Goal: Transaction & Acquisition: Download file/media

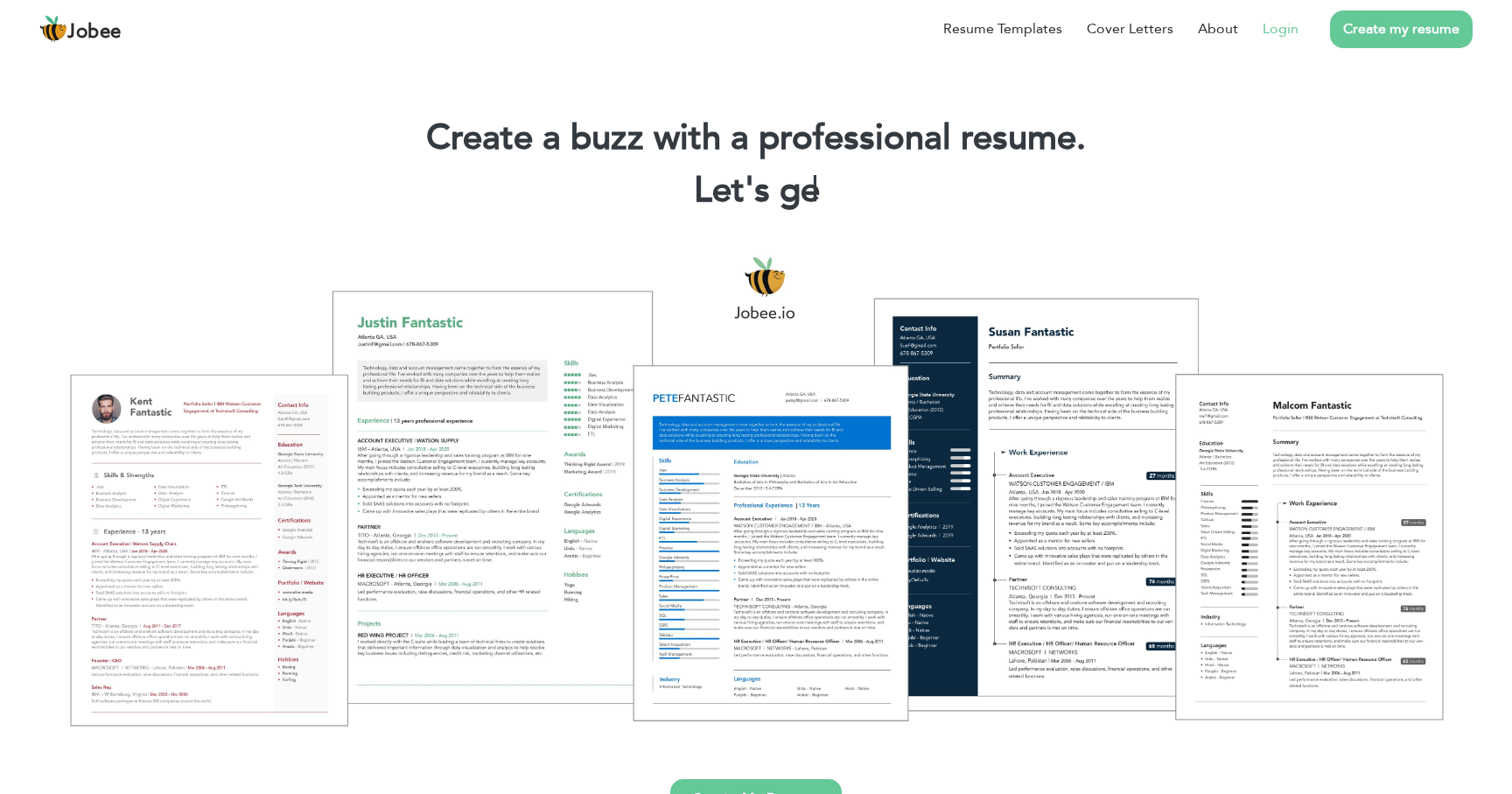
click at [1274, 28] on link "Login" at bounding box center [1280, 28] width 36 height 21
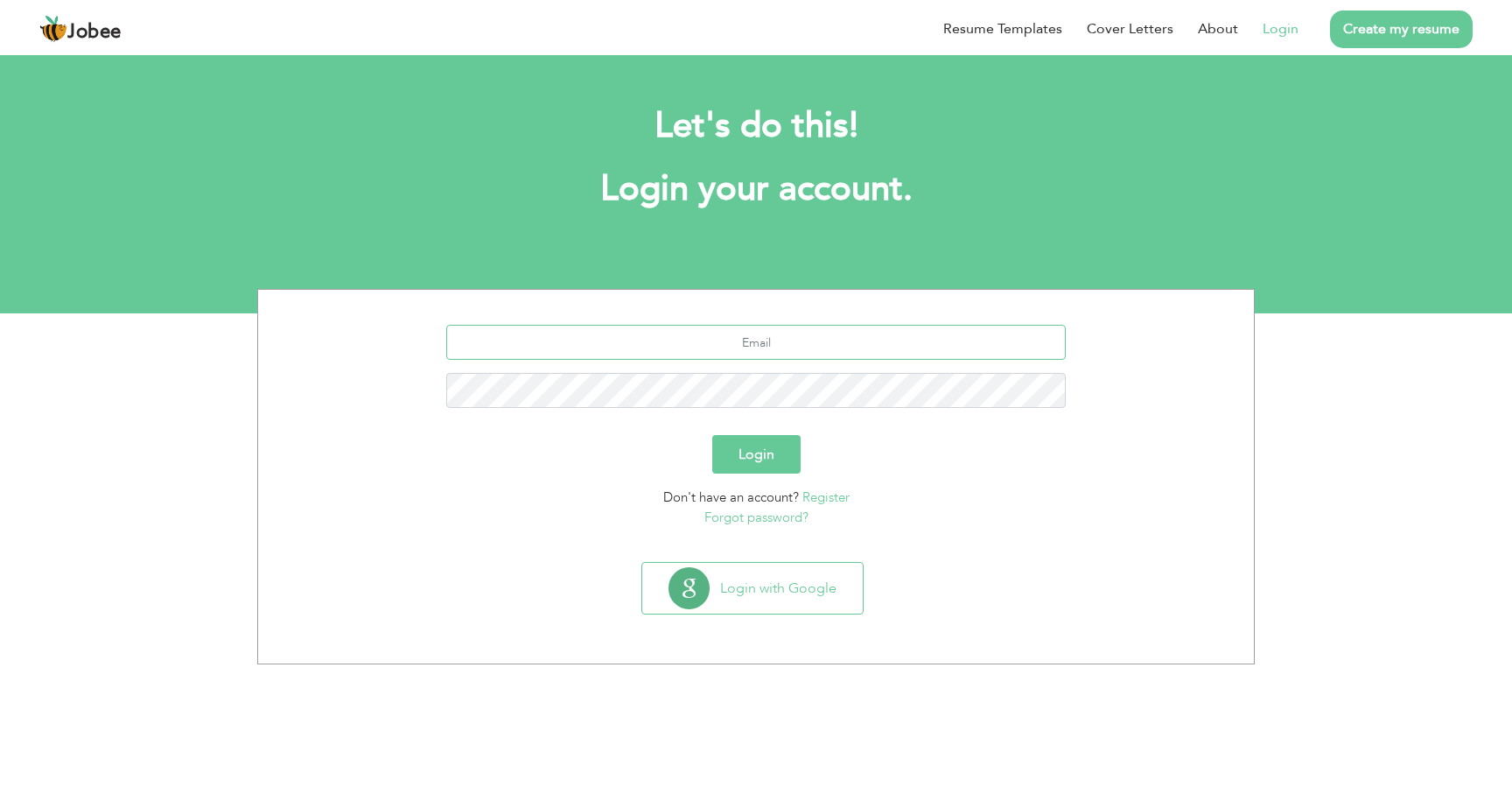
click at [762, 343] on input "text" at bounding box center [757, 343] width 621 height 35
paste input "[EMAIL_ADDRESS][DOMAIN_NAME]"
type input "[EMAIL_ADDRESS][DOMAIN_NAME]"
click at [758, 454] on button "Login" at bounding box center [757, 453] width 88 height 38
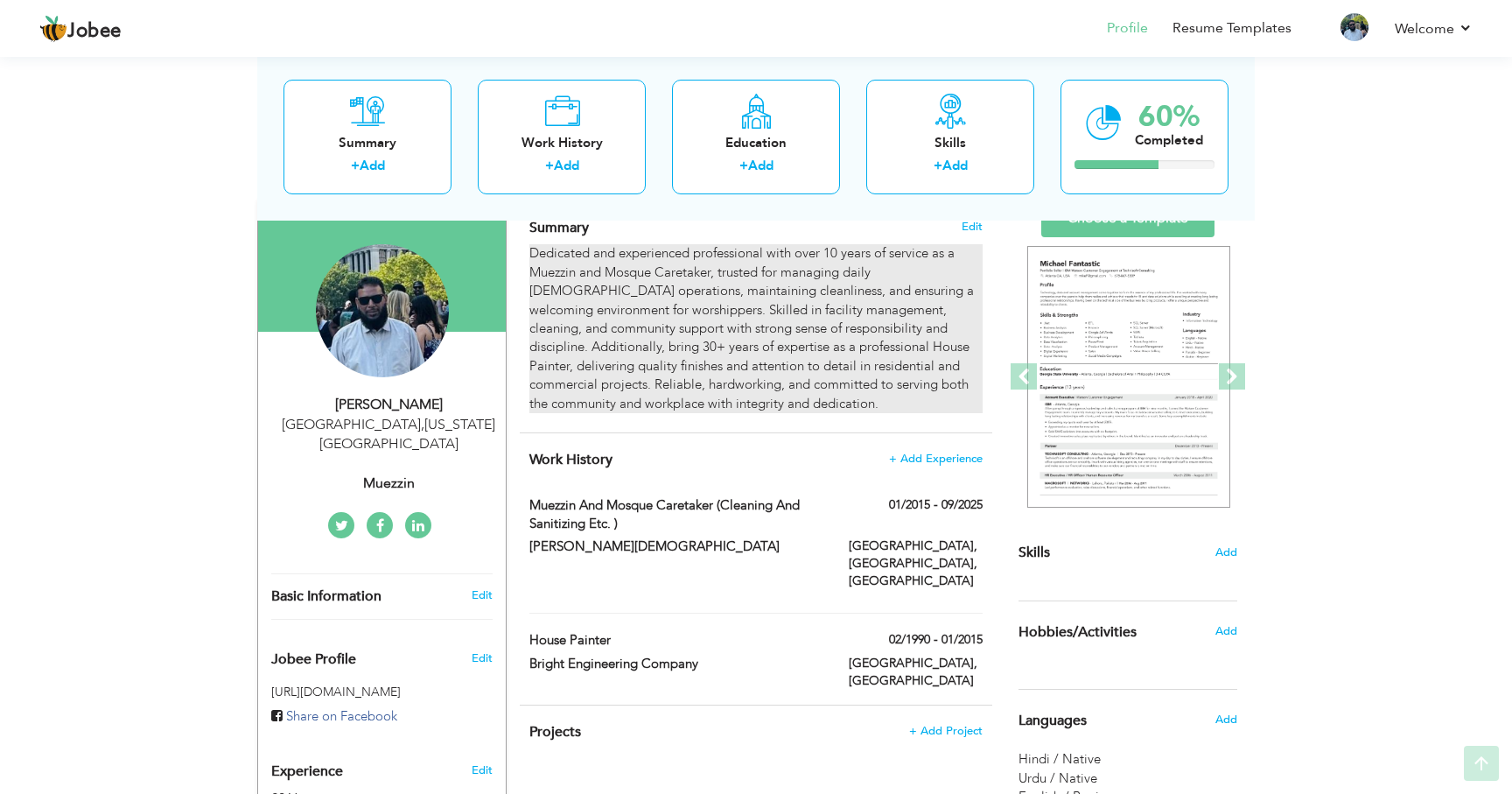
scroll to position [158, 0]
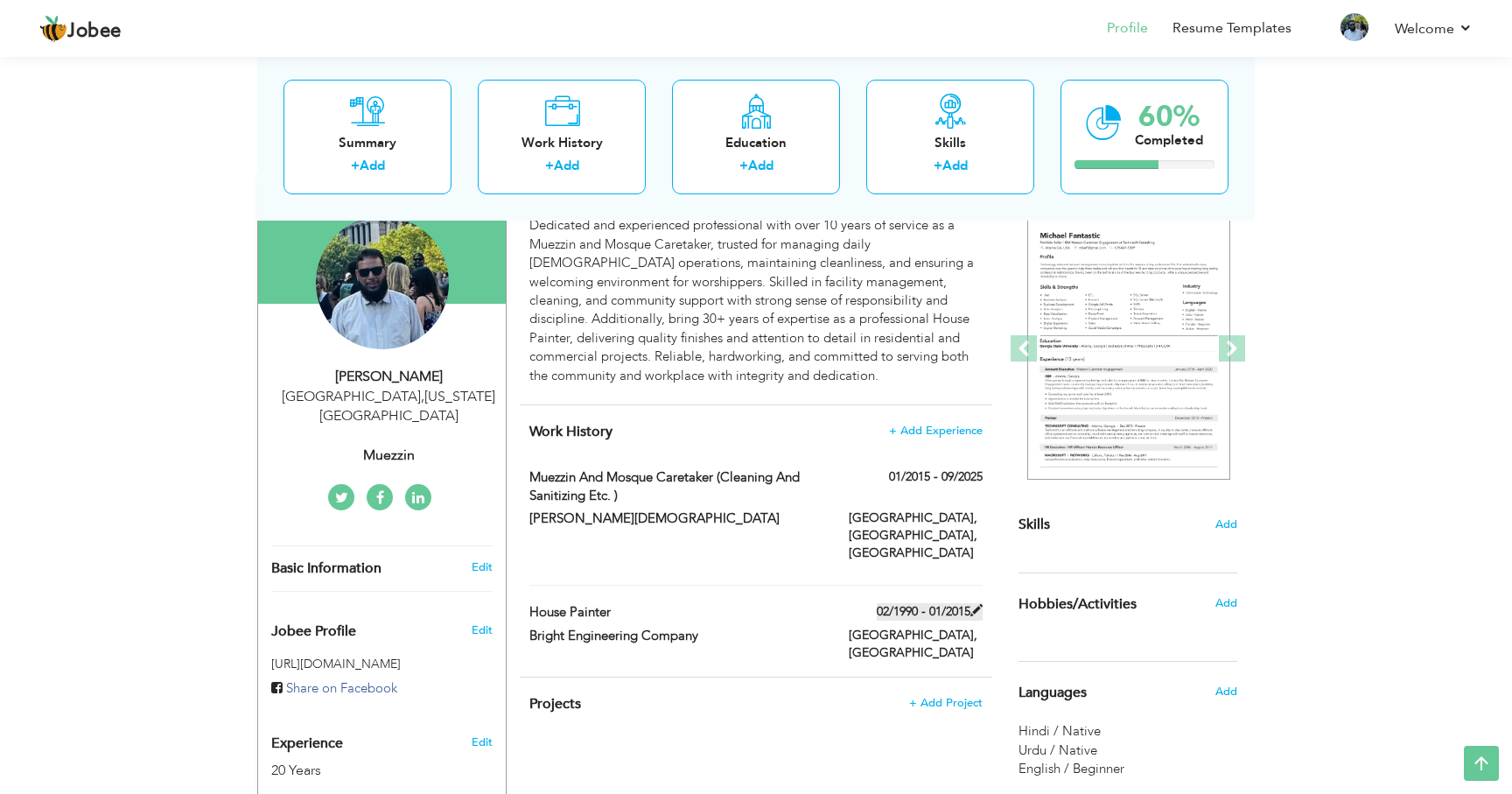
click at [979, 604] on span at bounding box center [977, 609] width 12 height 12
type input "House Painter"
type input "Bright Engineering Company"
type input "02/1990"
type input "01/2015"
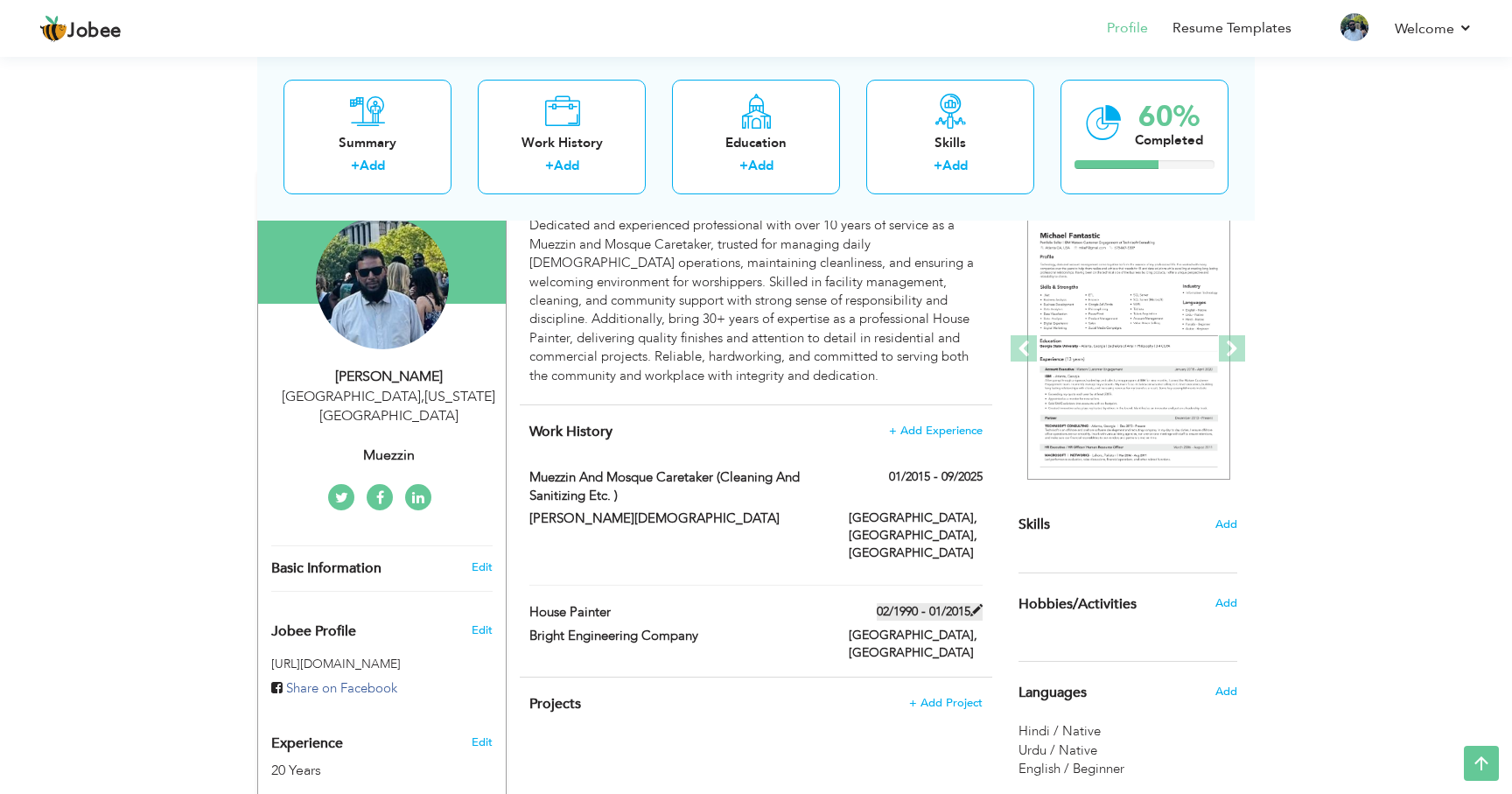
type input "[GEOGRAPHIC_DATA]"
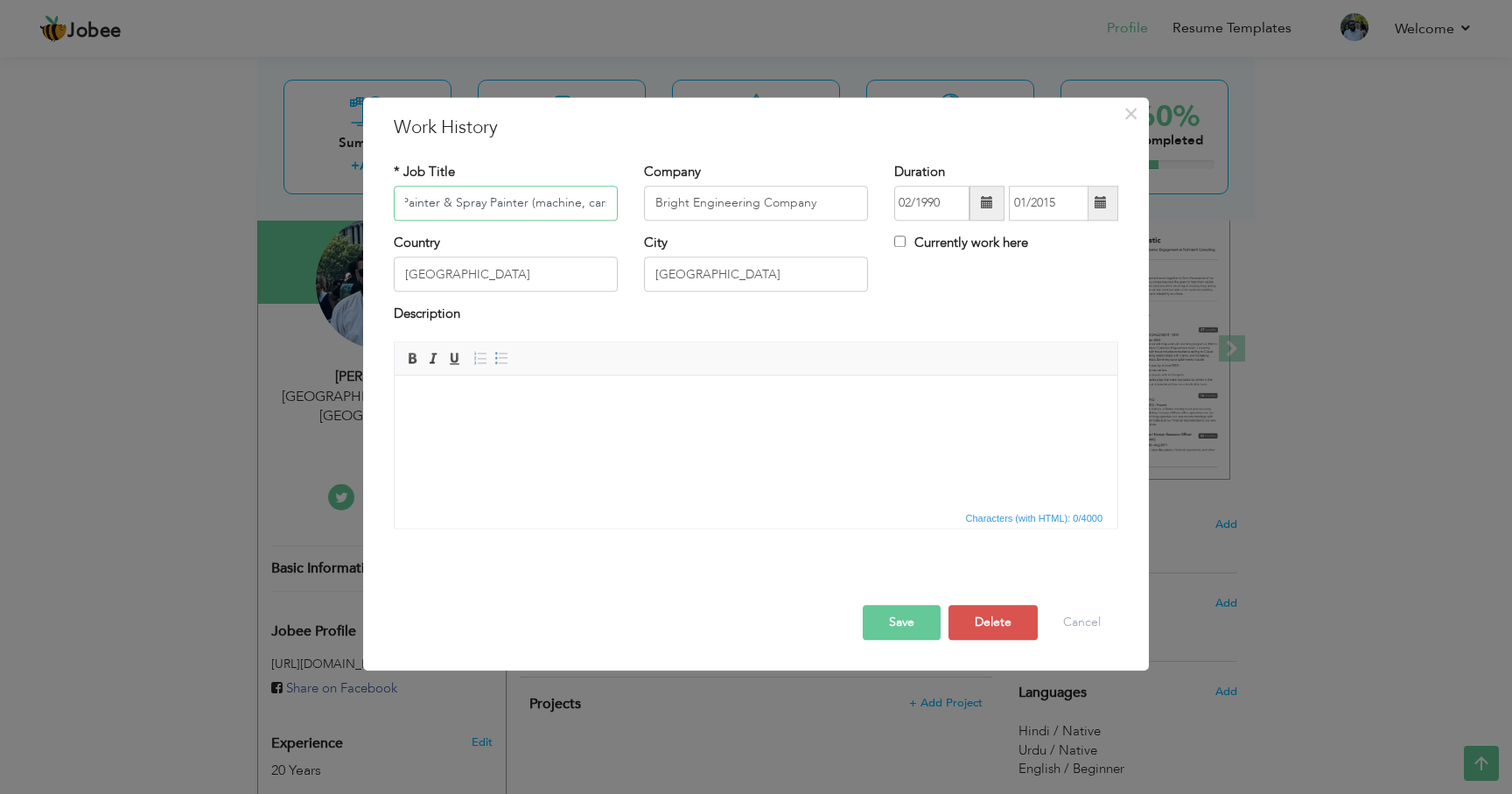
scroll to position [0, 0]
click at [598, 206] on input "House Painter & Spray Painter (machine, cars)" at bounding box center [506, 203] width 224 height 35
type input "House Painter & Spray Painter (machine, cars etc.)"
click at [896, 622] on button "Save" at bounding box center [901, 622] width 78 height 35
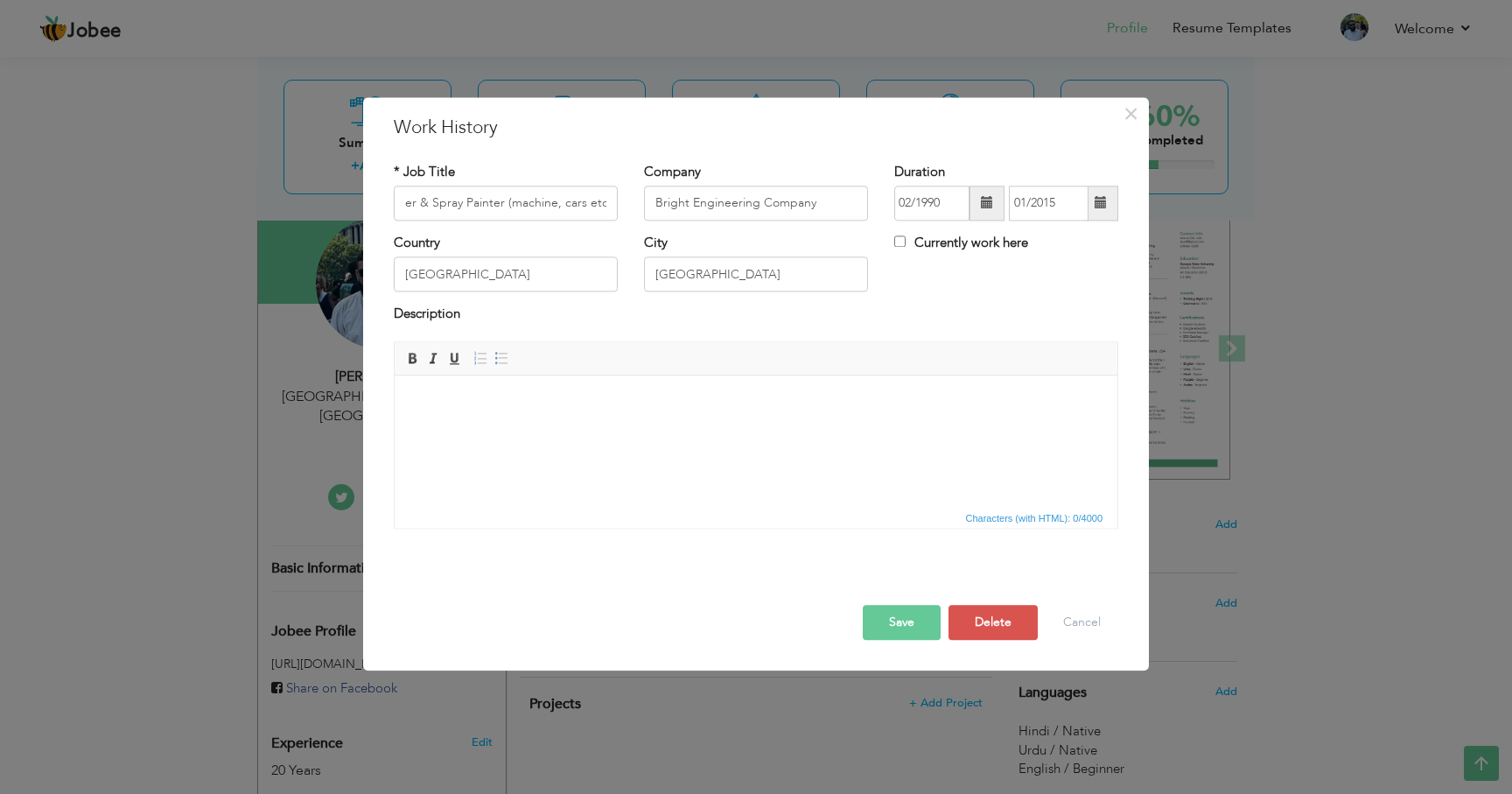
scroll to position [0, 0]
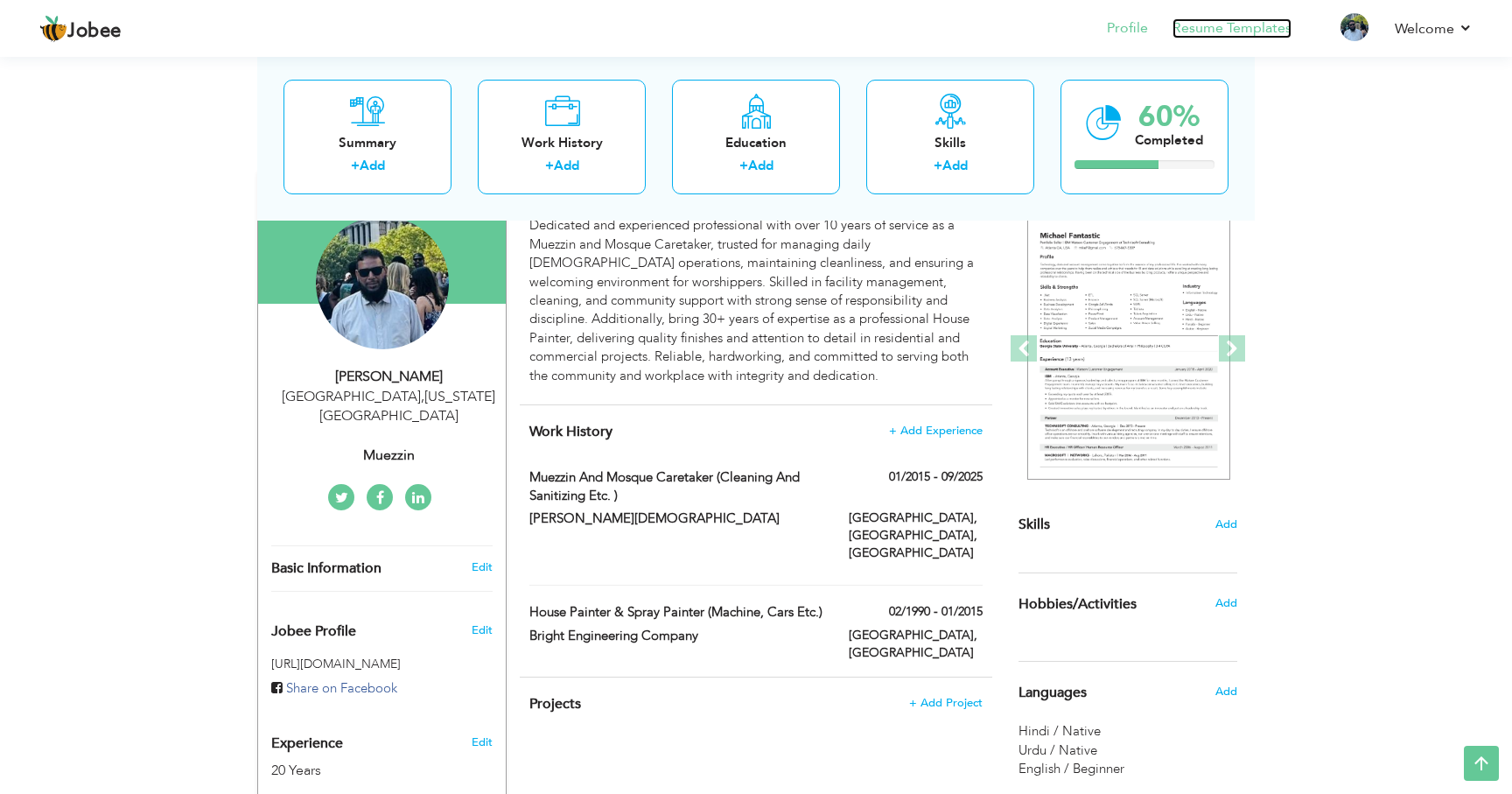
click at [1224, 27] on link "Resume Templates" at bounding box center [1232, 28] width 119 height 21
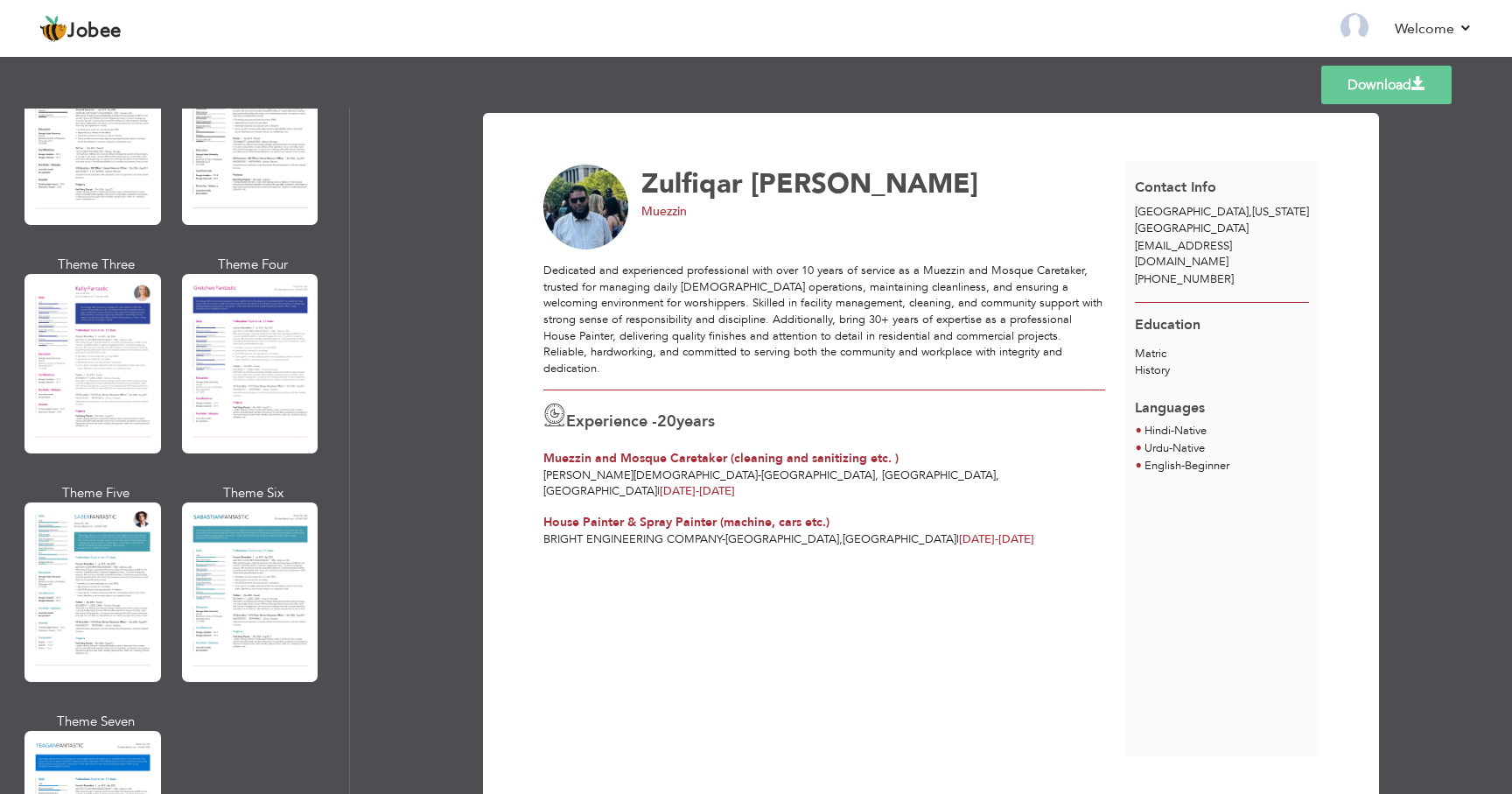
scroll to position [2882, 0]
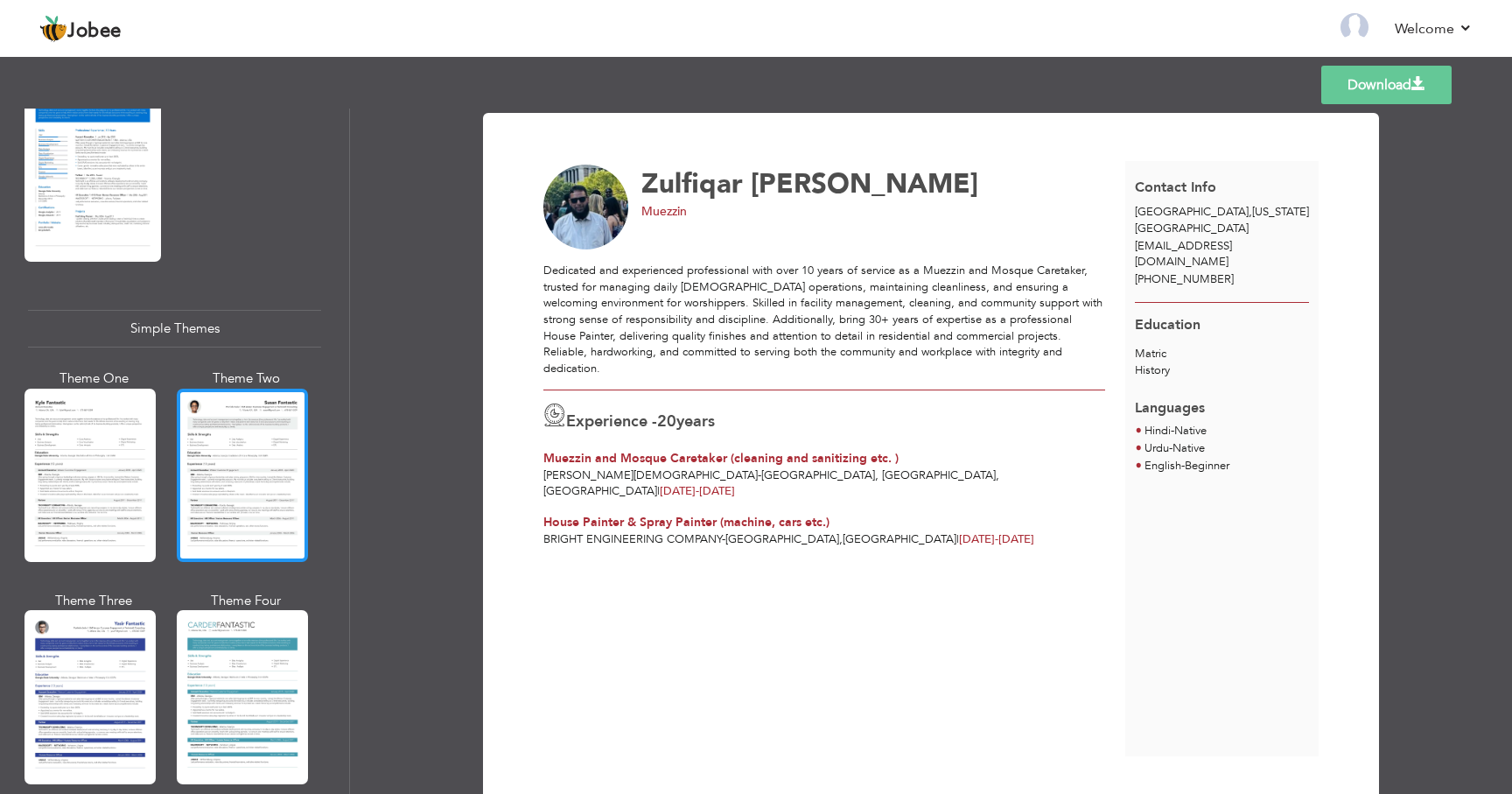
click at [243, 405] on div at bounding box center [243, 475] width 132 height 174
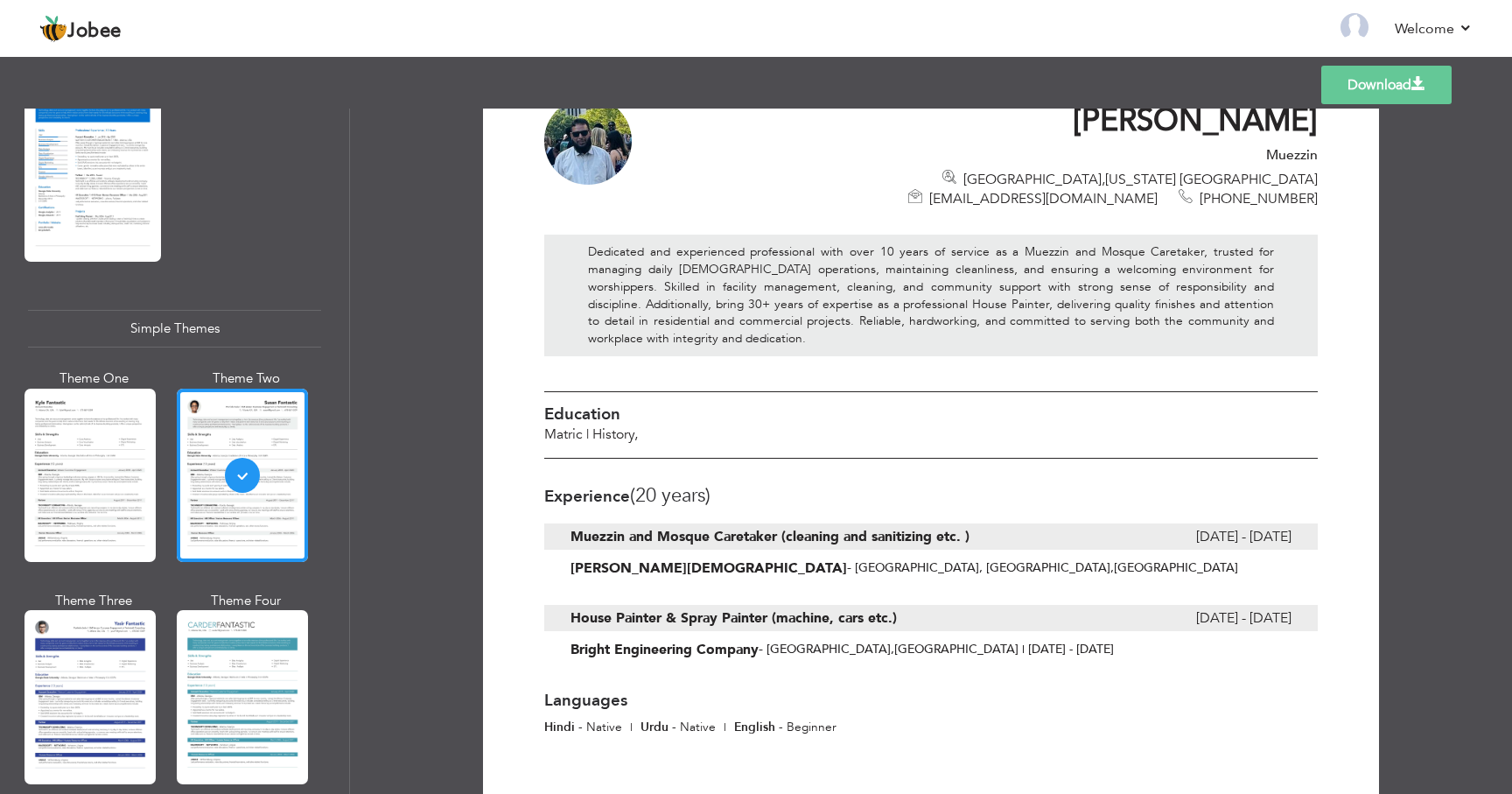
scroll to position [193, 0]
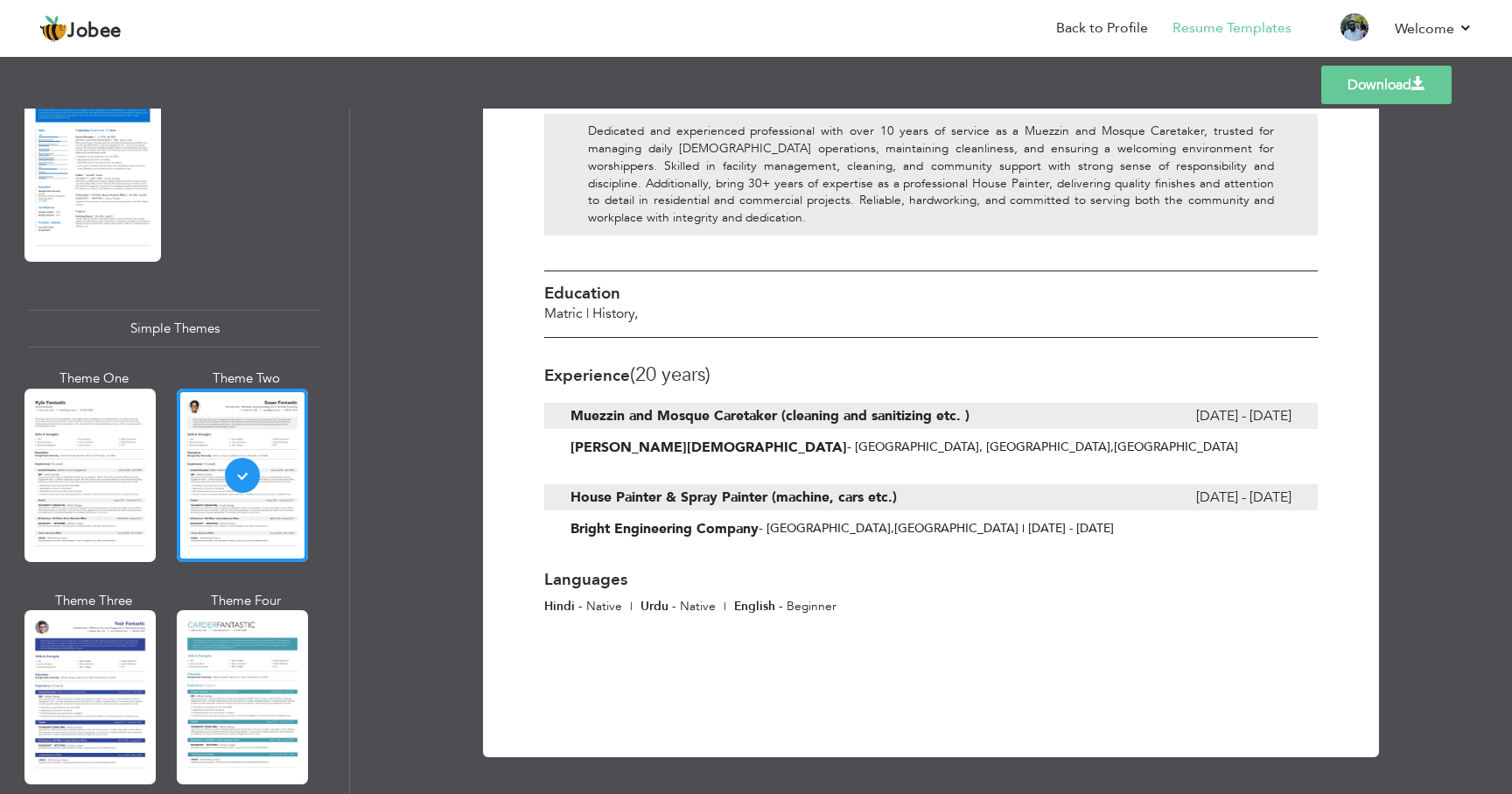
click at [1376, 86] on link "Download" at bounding box center [1386, 84] width 131 height 38
